Goal: Task Accomplishment & Management: Complete application form

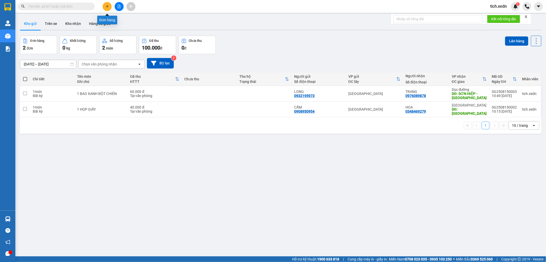
click at [106, 8] on icon "plus" at bounding box center [108, 7] width 4 height 4
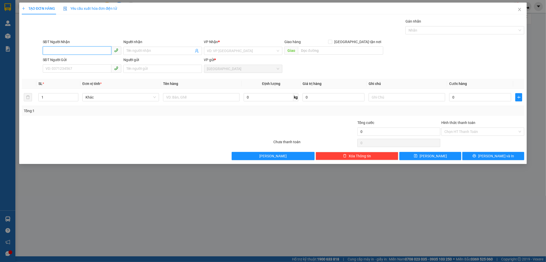
click at [81, 50] on input "SĐT Người Nhận" at bounding box center [77, 50] width 69 height 8
click at [72, 61] on div "0395954379 - CHỊ PHƯƠNG" at bounding box center [82, 61] width 73 height 6
type input "0395954379"
type input "CHỊ PHƯƠNG"
type input "CỔNG LÀNG BẦU TRÚC"
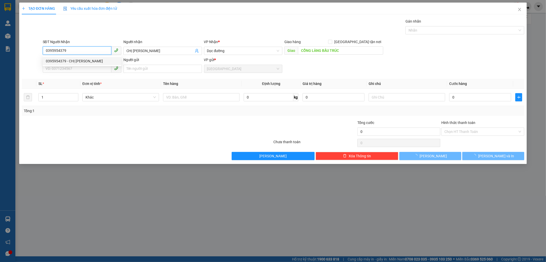
type input "40.000"
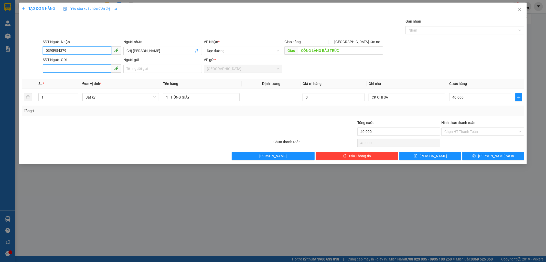
type input "0395954379"
click at [62, 70] on input "SĐT Người Gửi" at bounding box center [77, 68] width 69 height 8
click at [67, 96] on div "0899402404 - AN" at bounding box center [82, 95] width 73 height 6
type input "0899402404"
type input "AN"
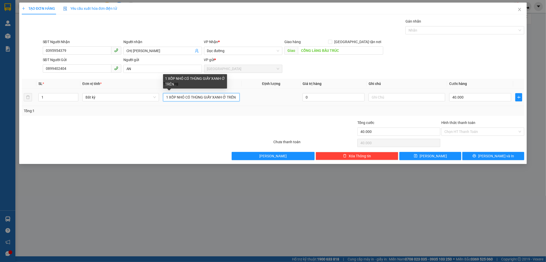
click at [226, 98] on input "1 XỐP NHỎ CÓ THÙNG GIẤY XANH Ở TRÊN" at bounding box center [201, 97] width 77 height 8
click at [225, 96] on input "1 XỐP NHỎ CÓ THÙNG TRÊN" at bounding box center [201, 97] width 77 height 8
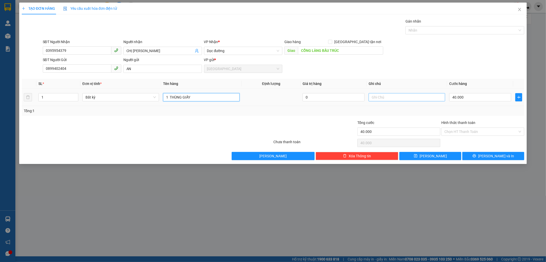
type input "1 THÙNG GIẤY"
click at [401, 99] on input "text" at bounding box center [407, 97] width 77 height 8
click at [351, 52] on input "CỔNG LÀNG BẦU TRÚC" at bounding box center [340, 50] width 85 height 8
type input "NHÂN LƯỢNG"
click at [398, 99] on input "text" at bounding box center [407, 97] width 77 height 8
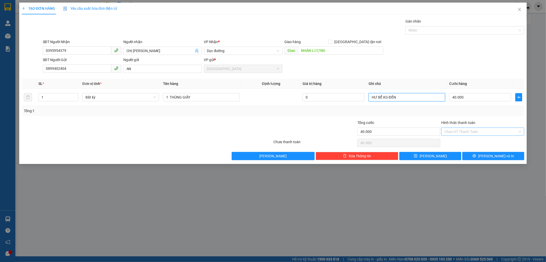
type input "HƯ BỂ KG ĐỀN"
drag, startPoint x: 448, startPoint y: 130, endPoint x: 449, endPoint y: 132, distance: 2.9
click at [448, 131] on input "Hình thức thanh toán" at bounding box center [481, 132] width 73 height 8
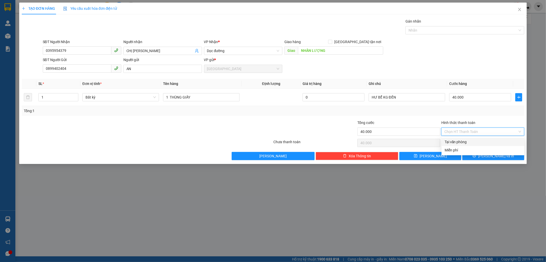
click at [450, 138] on div "Tại văn phòng" at bounding box center [483, 142] width 83 height 8
type input "0"
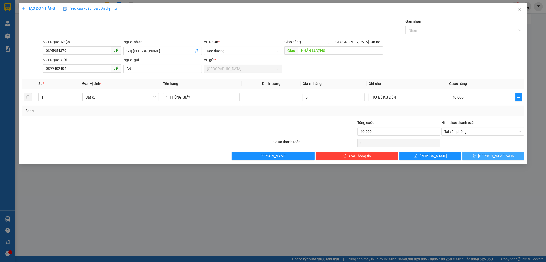
click at [474, 154] on button "[PERSON_NAME] và In" at bounding box center [494, 156] width 62 height 8
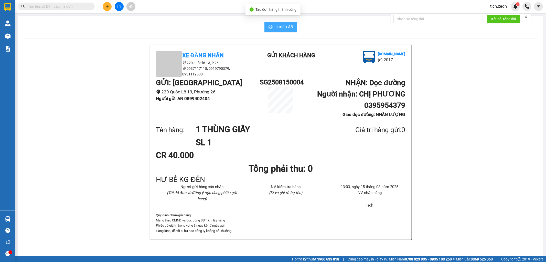
click at [281, 27] on span "In mẫu A5" at bounding box center [284, 27] width 18 height 6
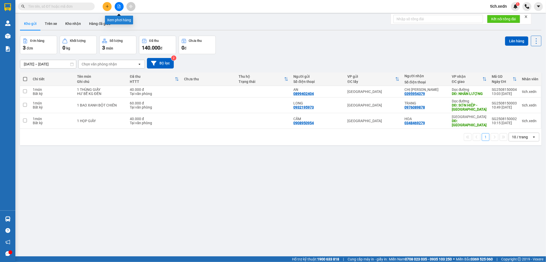
click at [118, 7] on icon "file-add" at bounding box center [119, 7] width 4 height 4
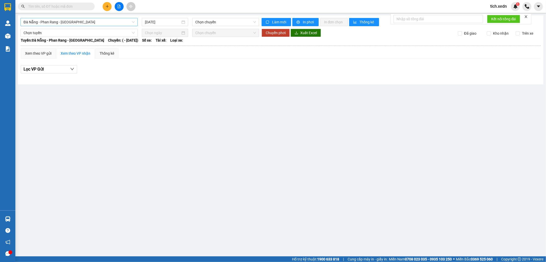
click at [99, 22] on span "Đà Nẵng - Phan Rang - Sài Gòn" at bounding box center [79, 22] width 111 height 8
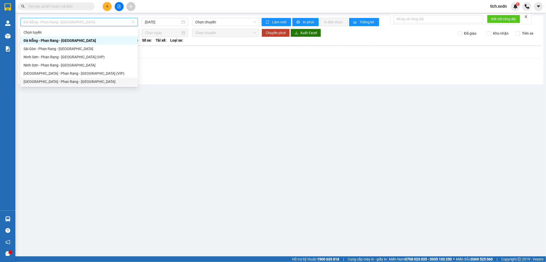
click at [57, 77] on div "Sài Gòn - Phan Rang - Ninh Sơn" at bounding box center [78, 81] width 117 height 8
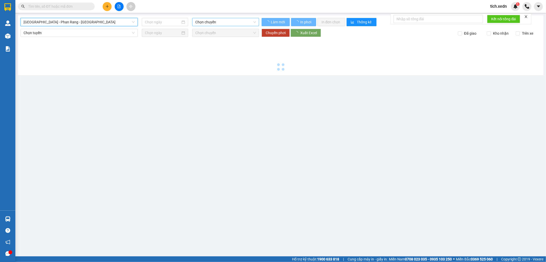
type input "15/08/2025"
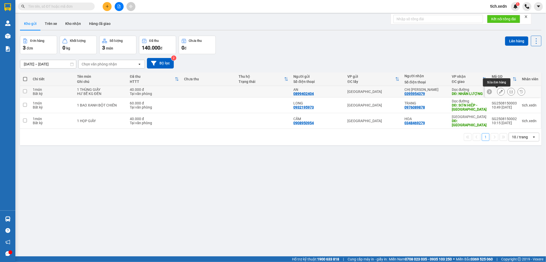
click at [498, 94] on button at bounding box center [501, 91] width 7 height 9
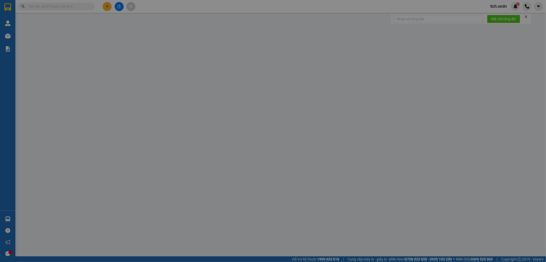
type input "0395954379"
type input "CHỊ PHƯƠNG"
type input "NHÂN LƯỢNG"
type input "0899402404"
type input "AN"
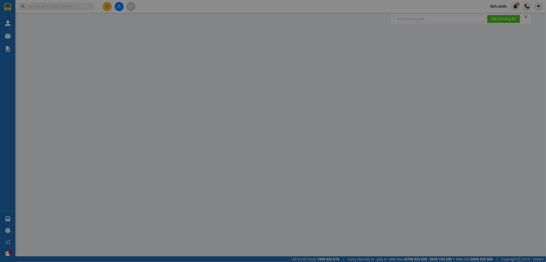
type input "40.000"
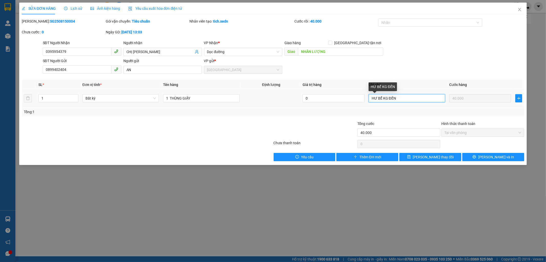
click at [401, 97] on input "HƯ BỂ KG ĐỀN" at bounding box center [407, 98] width 77 height 8
type input "HƯ BỂ KG ĐỀN CK CHỊ SA"
click at [446, 157] on button "Lưu thay đổi" at bounding box center [431, 157] width 62 height 8
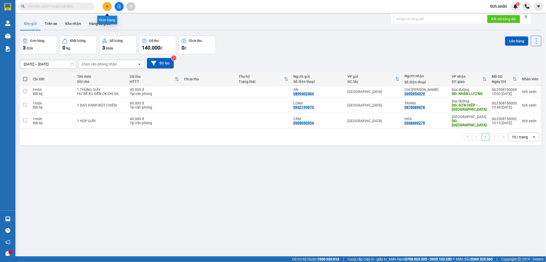
click at [106, 4] on button at bounding box center [107, 6] width 9 height 9
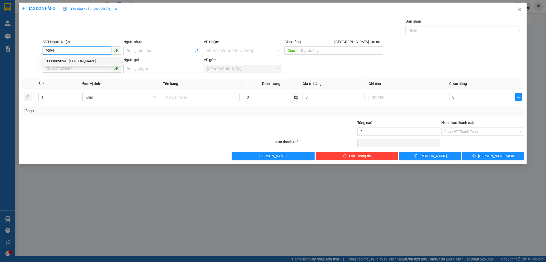
click at [73, 62] on div "0333009094 - BÍCH PHƯƠNG" at bounding box center [82, 61] width 73 height 6
type input "0333009094"
type input "BÍCH PHƯƠNG"
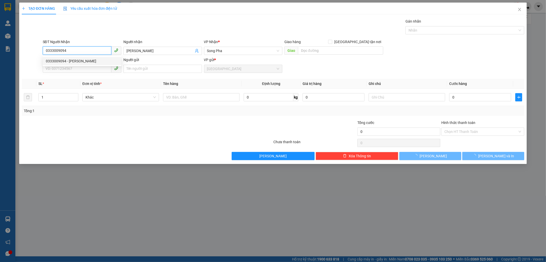
type input "50.000"
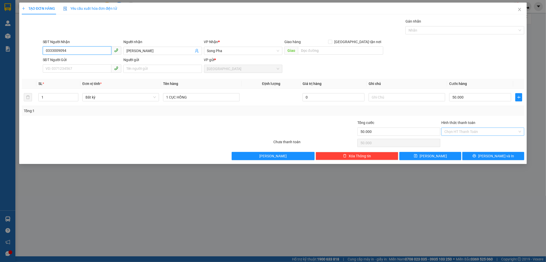
type input "0333009094"
click at [463, 131] on input "Hình thức thanh toán" at bounding box center [481, 132] width 73 height 8
click at [337, 129] on div at bounding box center [315, 129] width 84 height 18
click at [474, 157] on button "[PERSON_NAME] và In" at bounding box center [494, 156] width 62 height 8
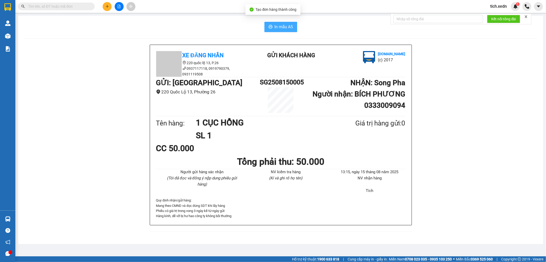
click at [282, 28] on span "In mẫu A5" at bounding box center [284, 27] width 18 height 6
